Goal: Task Accomplishment & Management: Use online tool/utility

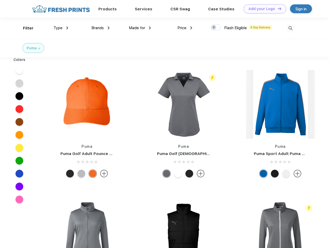
scroll to position [0, 0]
click at [263, 9] on link "Add your Logo Design Tool" at bounding box center [264, 8] width 43 height 9
click at [0, 0] on div "Design Tool" at bounding box center [0, 0] width 0 height 0
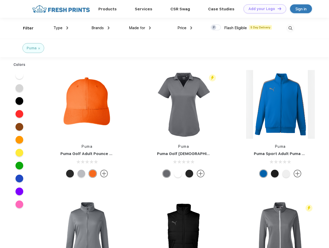
click at [277, 9] on link "Add your Logo Design Tool" at bounding box center [264, 8] width 43 height 9
click at [25, 28] on div "Filter" at bounding box center [28, 28] width 11 height 6
click at [61, 28] on span "Type" at bounding box center [57, 28] width 9 height 5
click at [100, 28] on span "Brands" at bounding box center [97, 28] width 12 height 5
click at [140, 28] on span "Made for" at bounding box center [137, 28] width 16 height 5
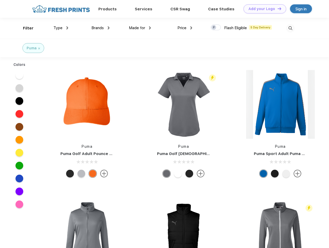
click at [185, 28] on span "Price" at bounding box center [181, 28] width 9 height 5
click at [216, 28] on div at bounding box center [215, 27] width 10 height 6
click at [214, 28] on input "checkbox" at bounding box center [211, 25] width 3 height 3
click at [290, 28] on img at bounding box center [290, 28] width 9 height 9
